Goal: Transaction & Acquisition: Purchase product/service

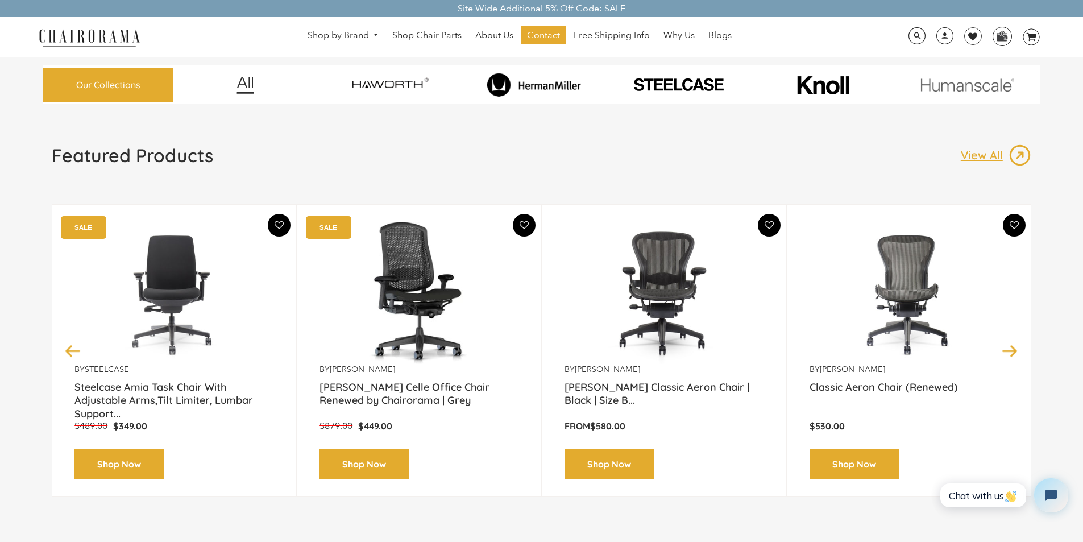
scroll to position [38, 0]
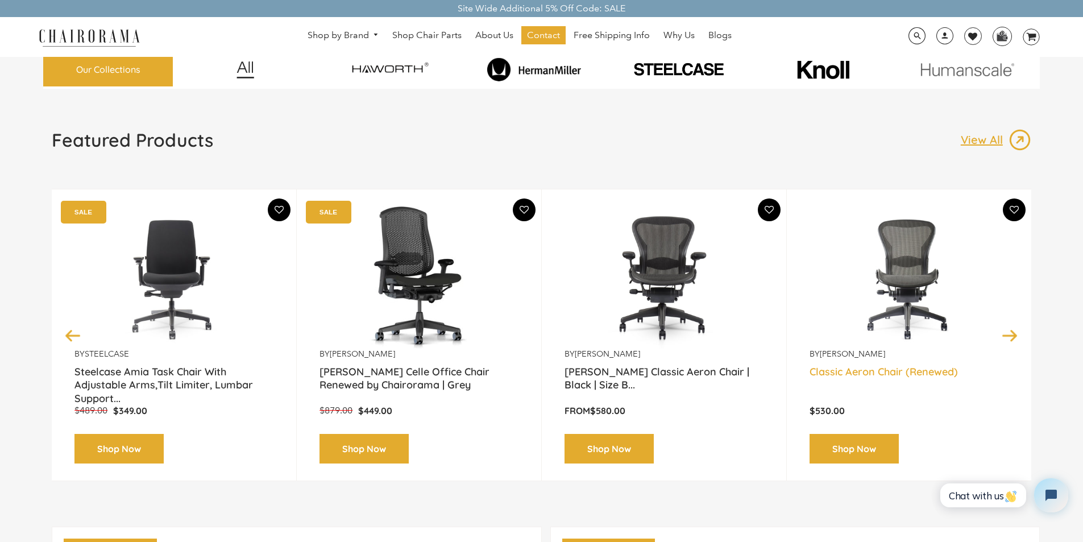
click at [841, 368] on link "Classic Aeron Chair (Renewed)" at bounding box center [909, 379] width 199 height 28
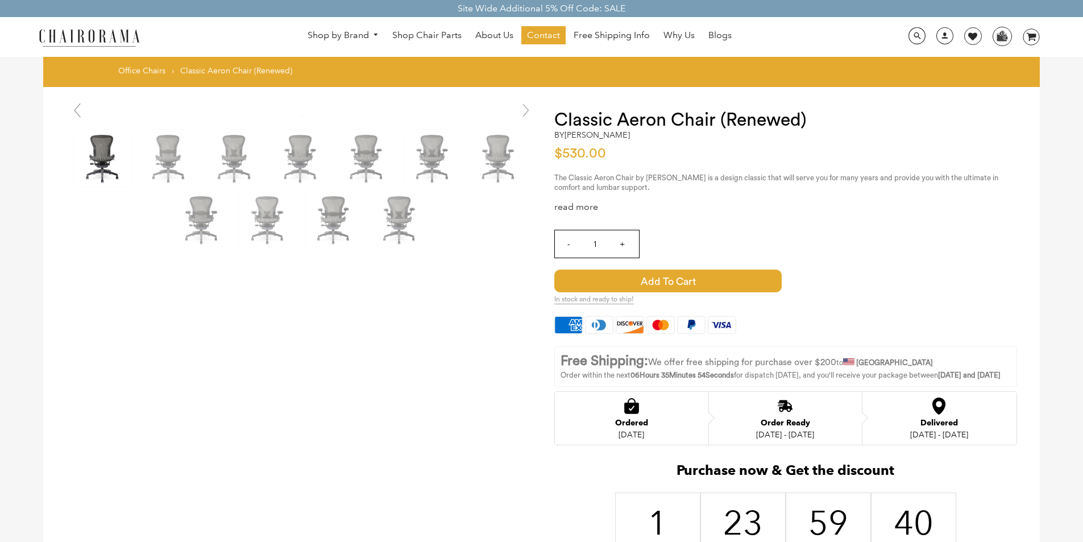
click at [202, 539] on div "Hover to zoom" at bounding box center [541, 373] width 997 height 572
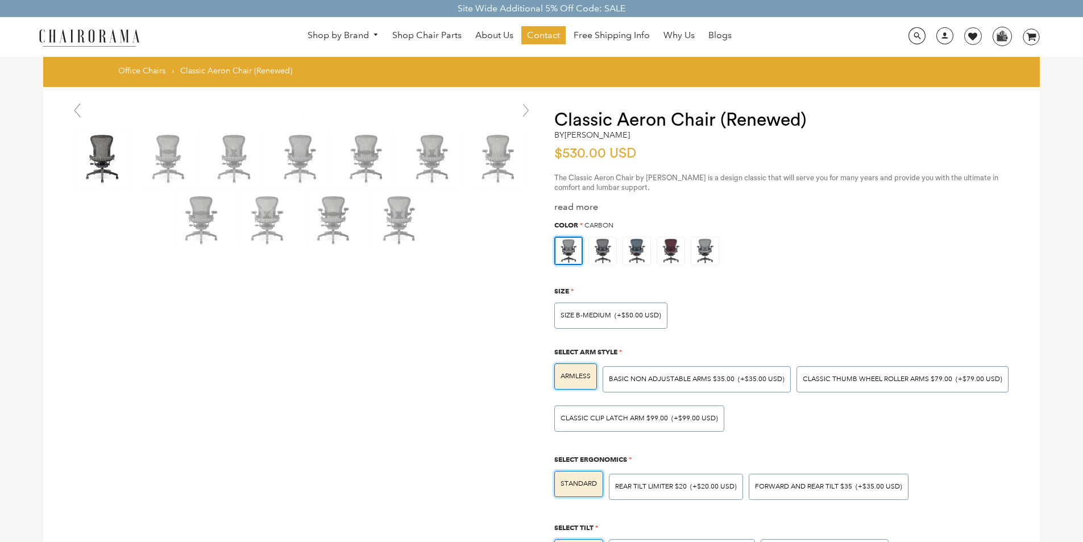
click at [517, 102] on link at bounding box center [526, 110] width 23 height 23
